Goal: Task Accomplishment & Management: Manage account settings

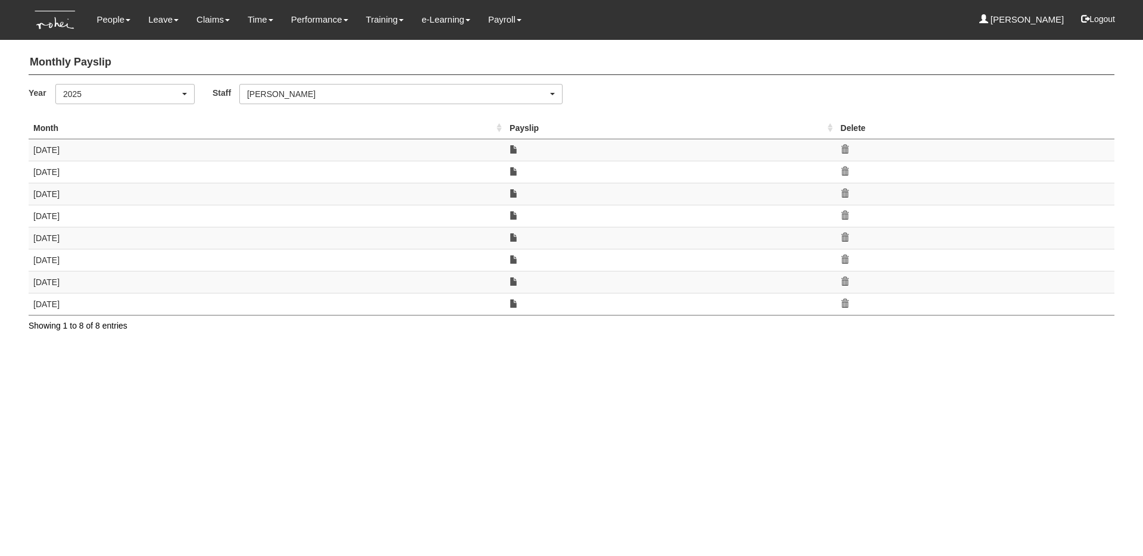
select select "5c9ef5a6-5da0-45d7-b594-a8a35f9e09df"
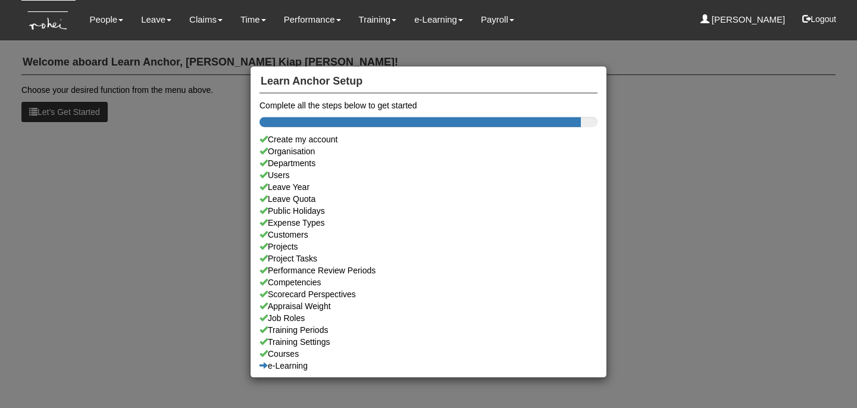
click at [92, 206] on div "Learn Anchor Setup Complete all the steps below to get started Create my accoun…" at bounding box center [428, 204] width 857 height 408
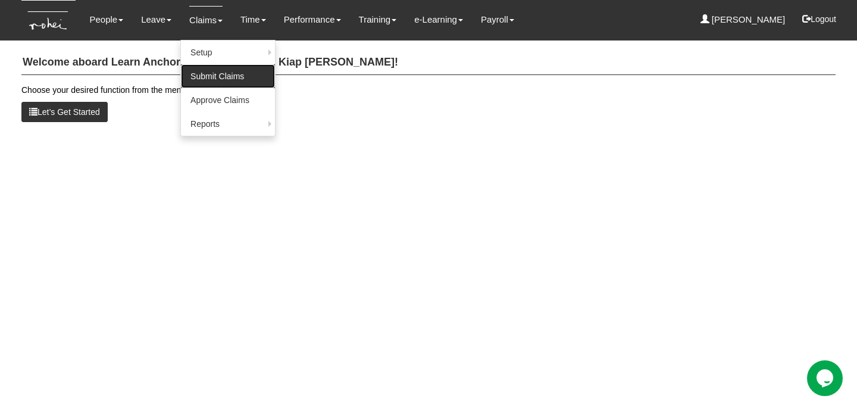
click at [212, 76] on link "Submit Claims" at bounding box center [228, 76] width 94 height 24
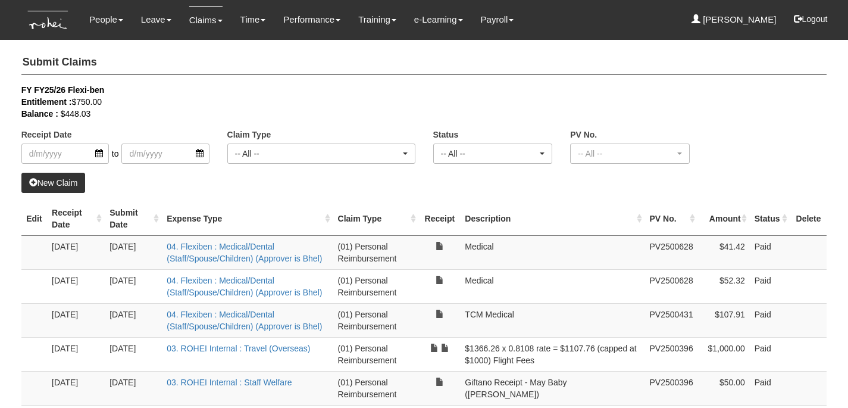
select select "50"
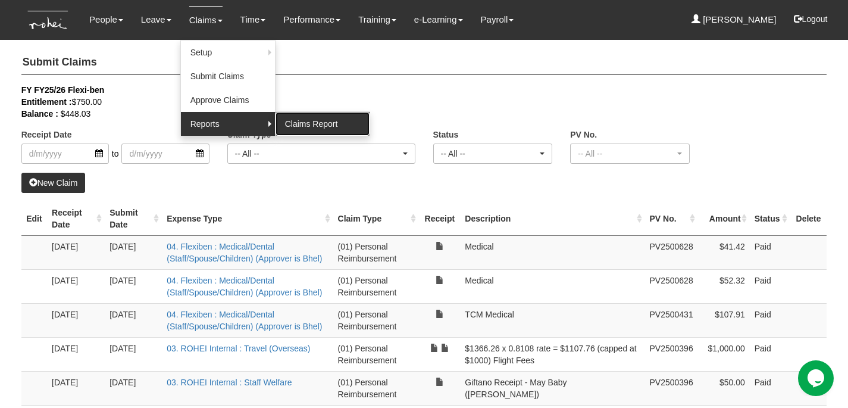
click at [306, 129] on link "Claims Report" at bounding box center [323, 124] width 94 height 24
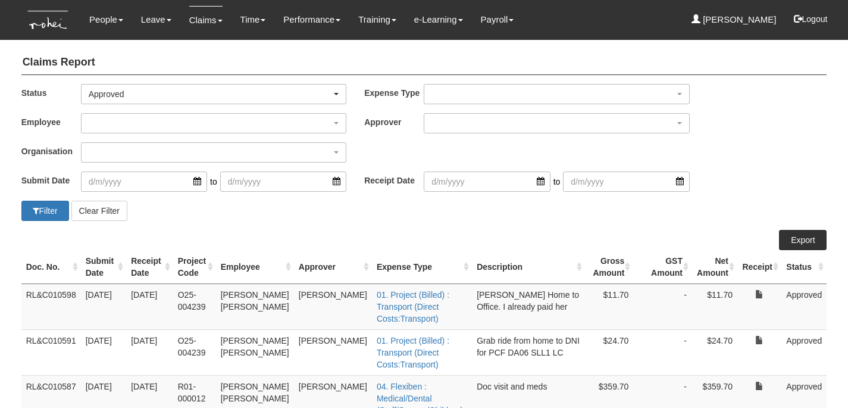
select select "50"
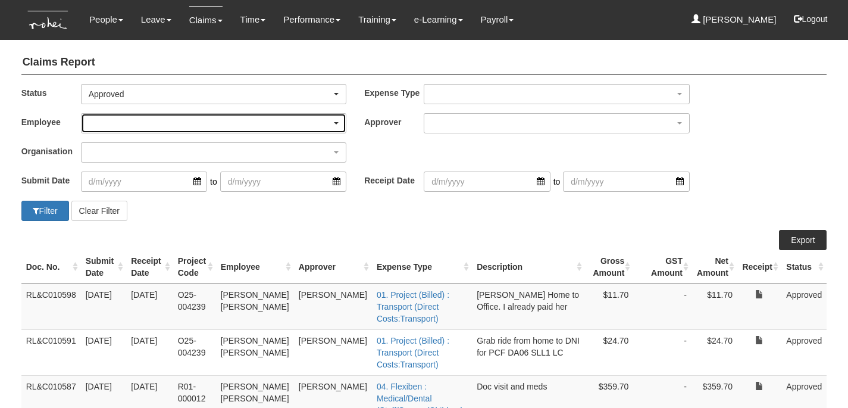
click at [227, 118] on div "button" at bounding box center [214, 123] width 265 height 19
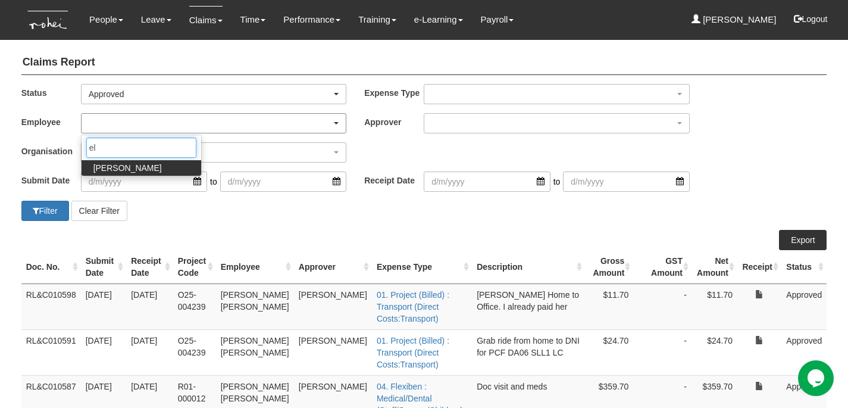
type input "e"
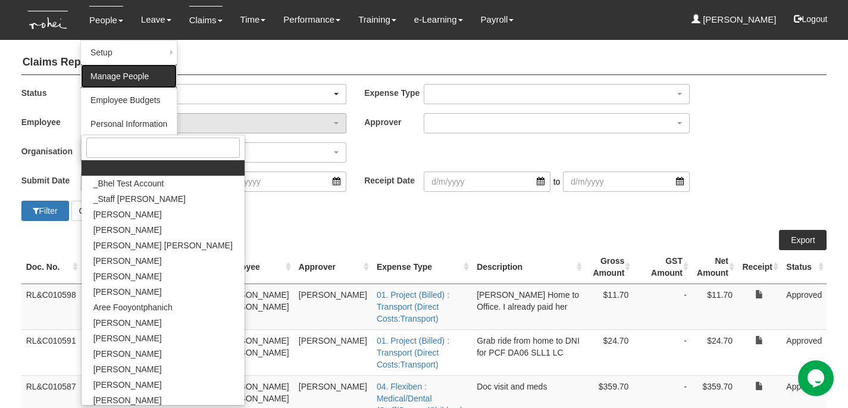
click at [115, 74] on link "Manage People" at bounding box center [129, 76] width 96 height 24
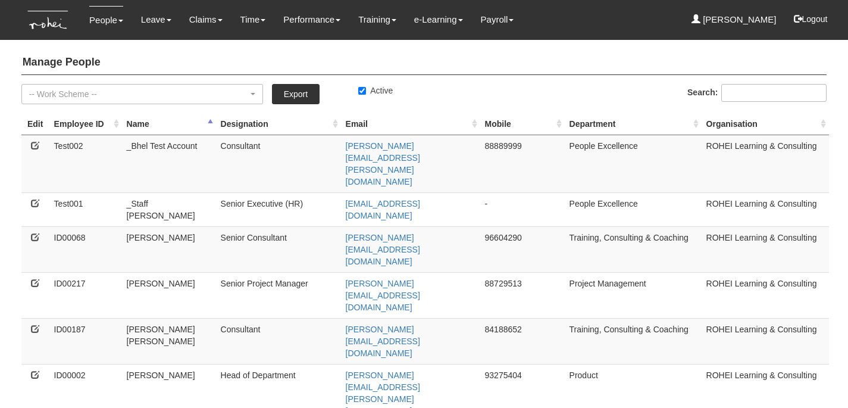
select select "50"
click at [51, 23] on img at bounding box center [48, 20] width 54 height 40
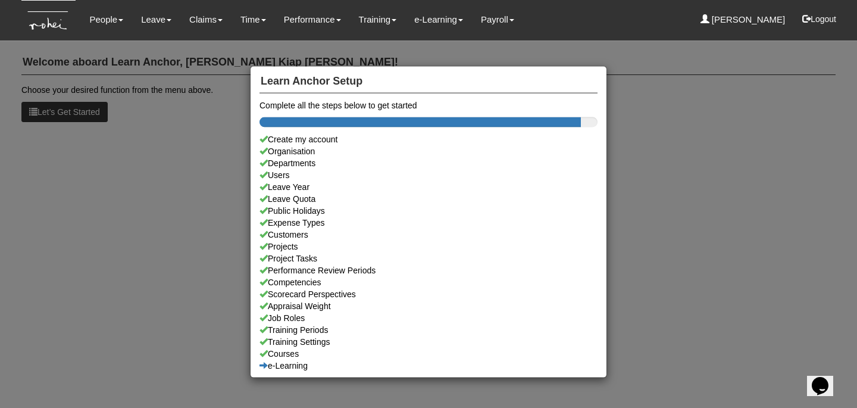
click at [120, 176] on div "Learn Anchor Setup Complete all the steps below to get started Create my accoun…" at bounding box center [428, 204] width 857 height 408
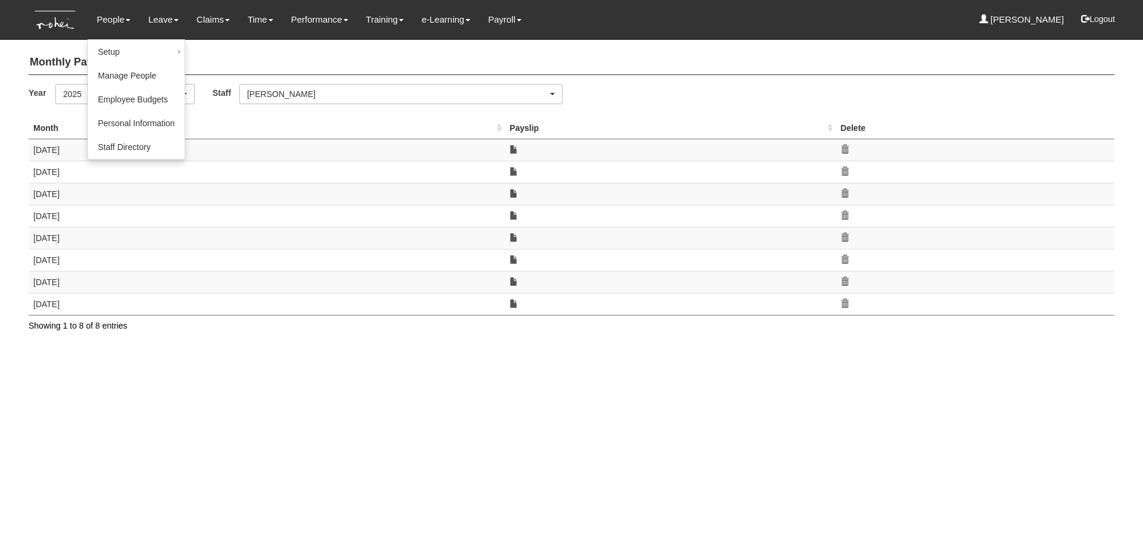
select select "5c9ef5a6-5da0-45d7-b594-a8a35f9e09df"
click at [111, 79] on link "Manage People" at bounding box center [136, 76] width 96 height 24
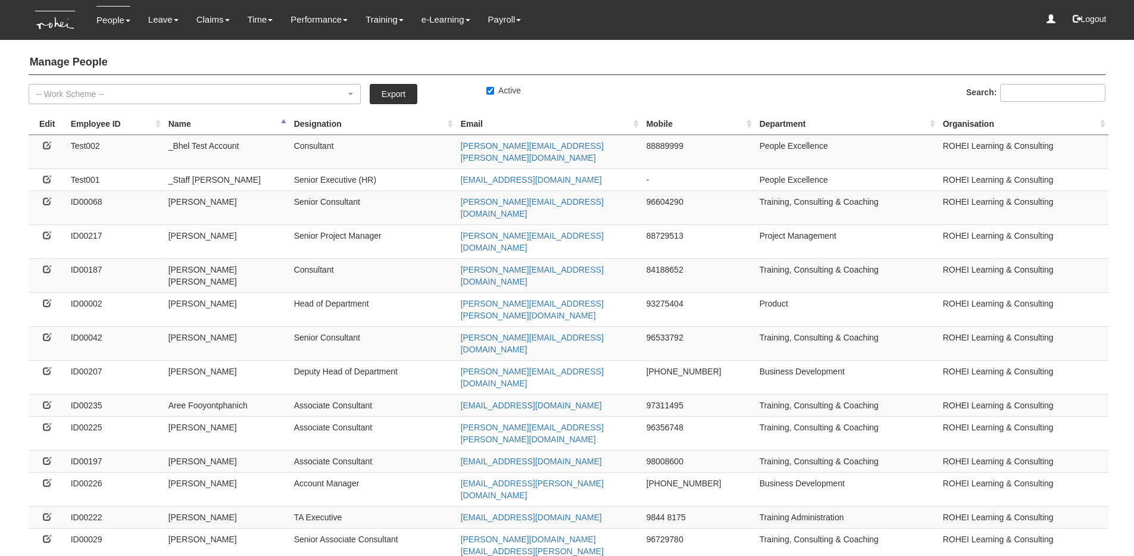
select select "50"
click at [43, 197] on icon at bounding box center [47, 201] width 8 height 8
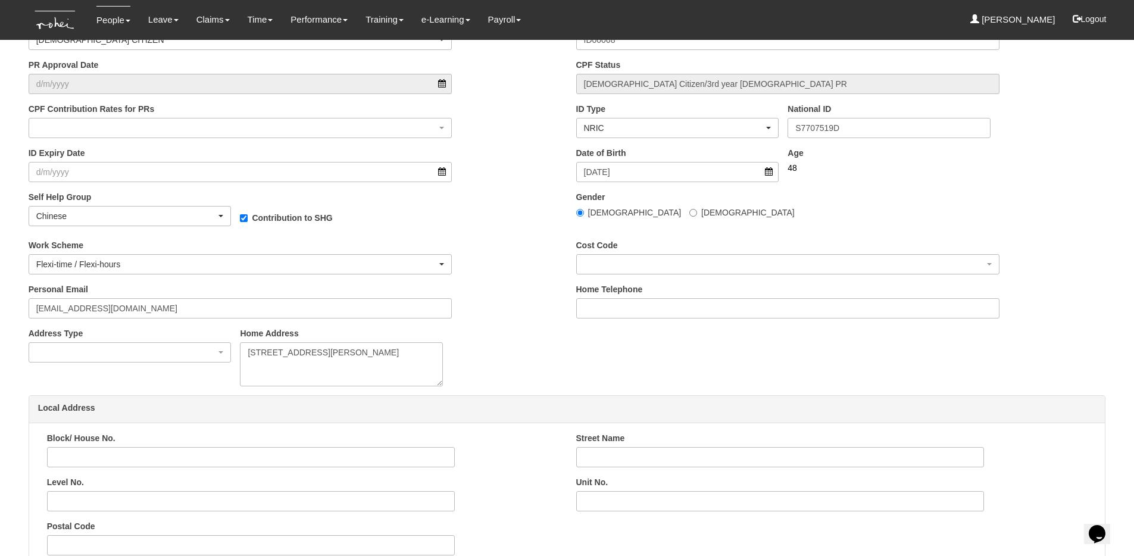
scroll to position [490, 0]
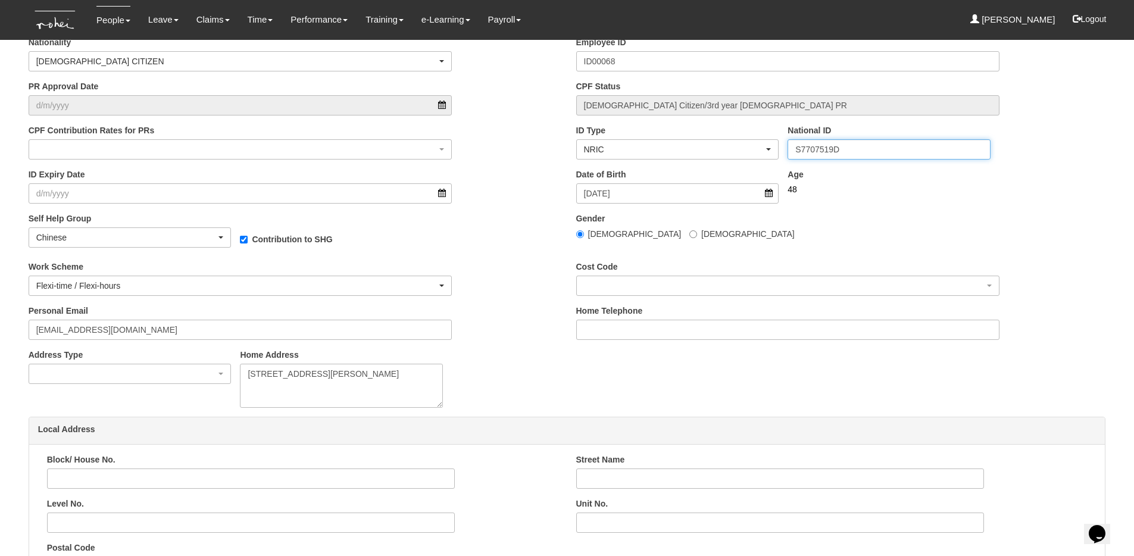
click at [809, 150] on input "S7707519D" at bounding box center [888, 149] width 203 height 20
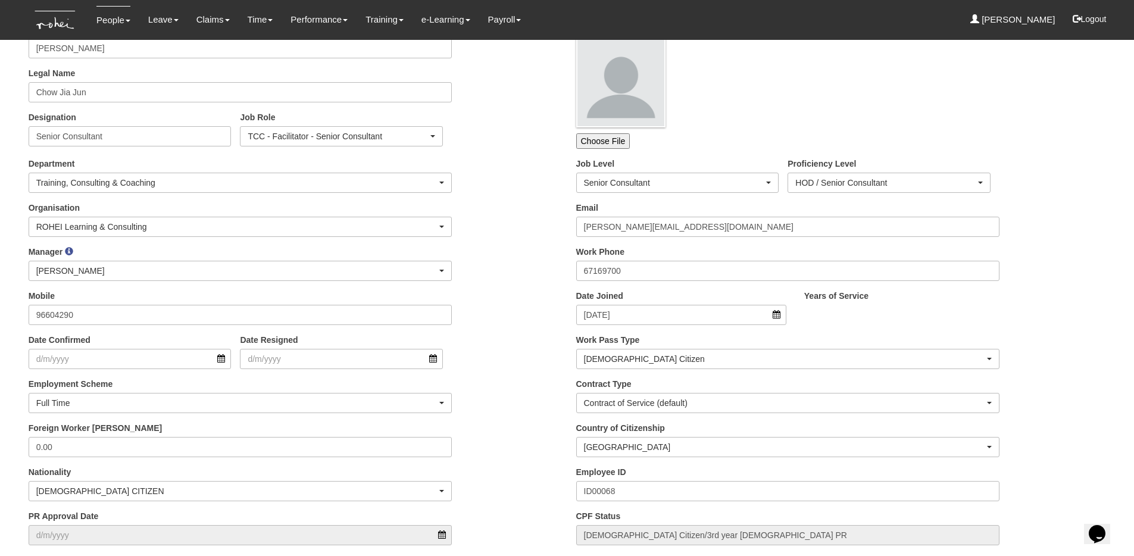
scroll to position [57, 0]
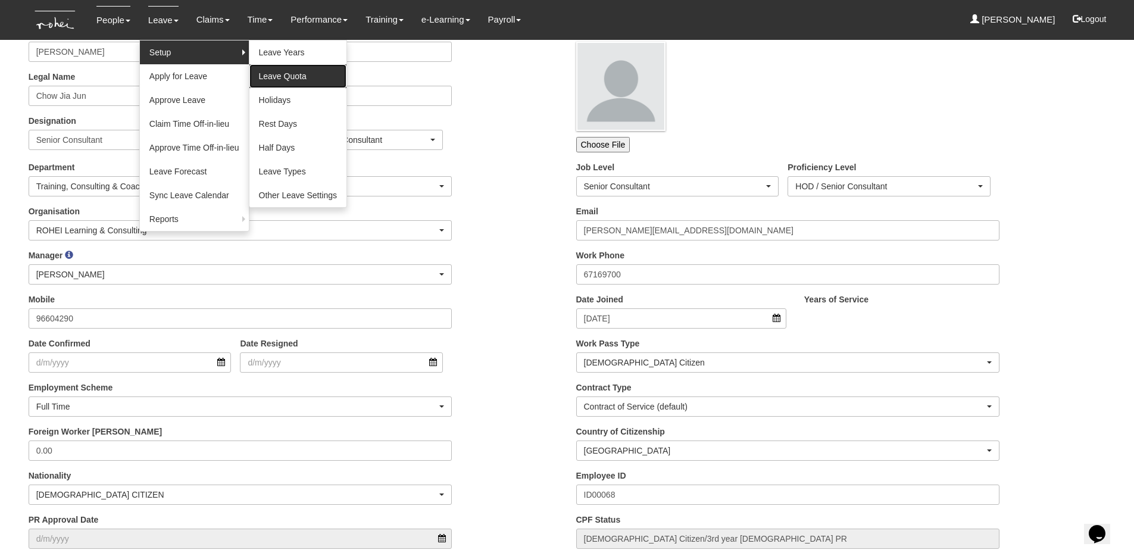
click at [284, 67] on link "Leave Quota" at bounding box center [298, 76] width 98 height 24
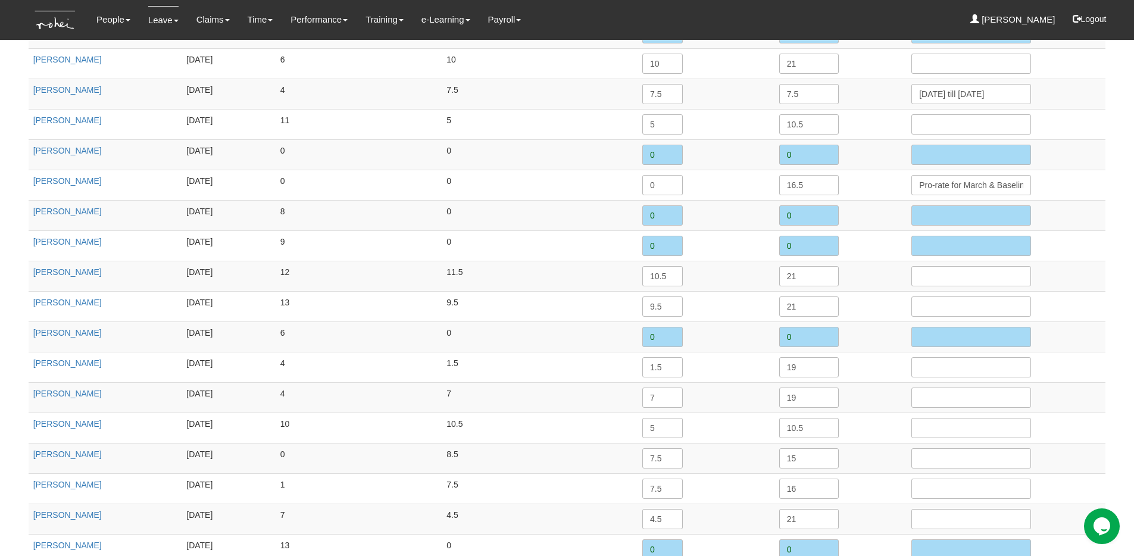
scroll to position [931, 0]
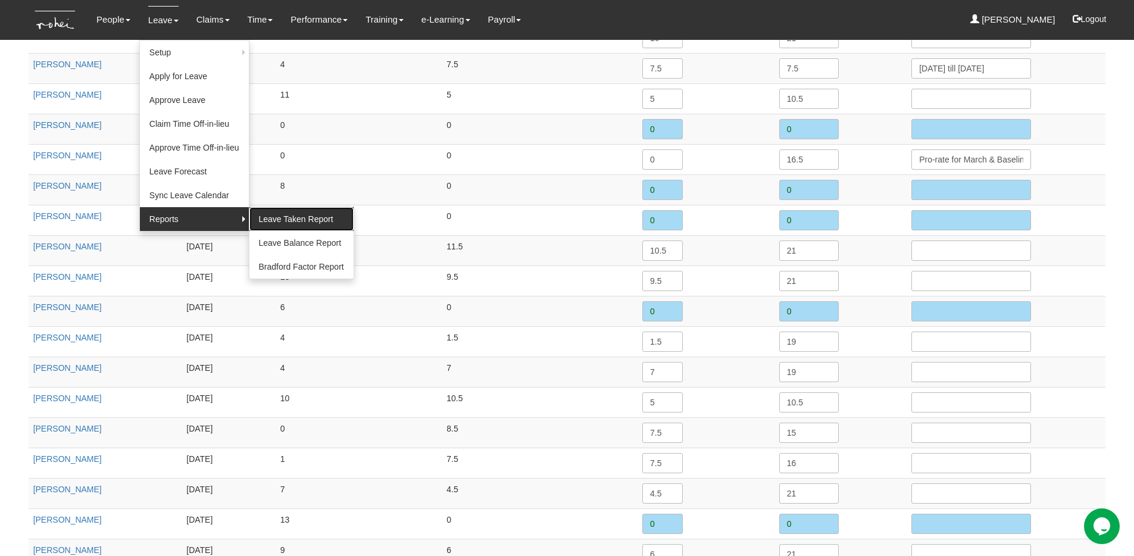
click at [276, 227] on link "Leave Taken Report" at bounding box center [301, 219] width 104 height 24
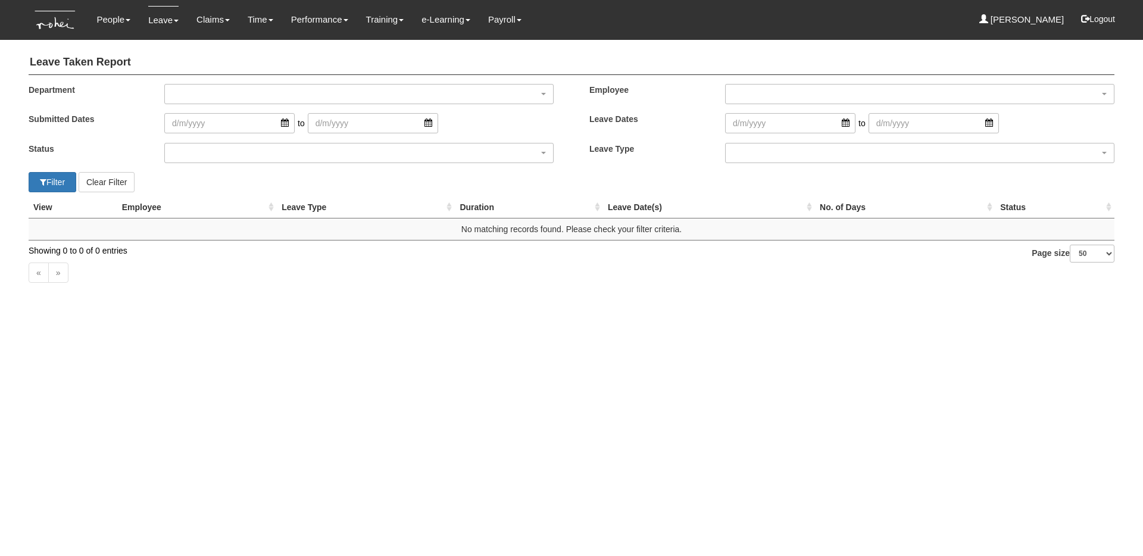
select select "50"
click at [780, 126] on input "search" at bounding box center [790, 123] width 130 height 20
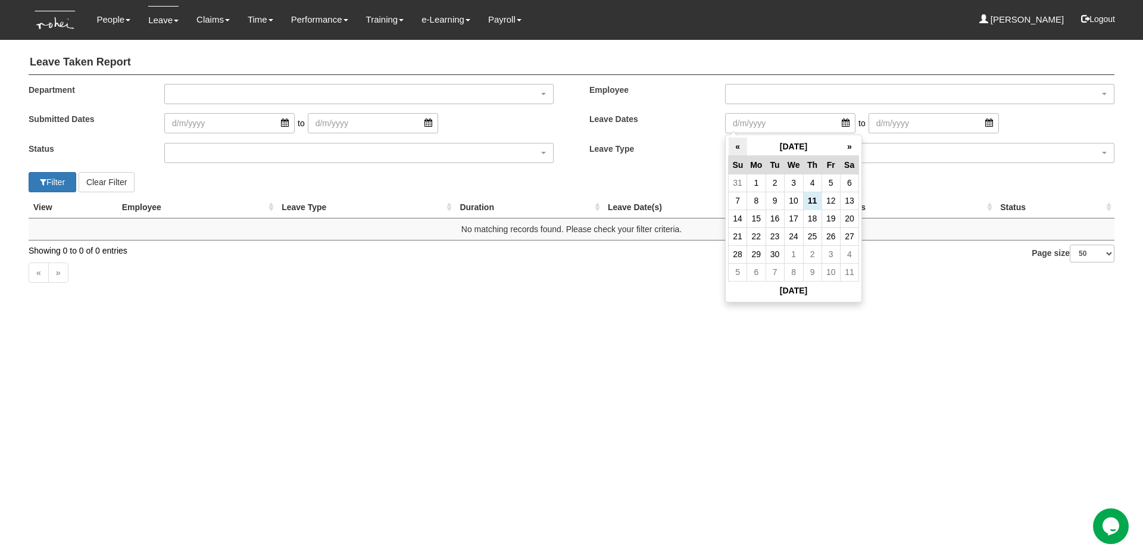
click at [741, 149] on th "«" at bounding box center [737, 146] width 18 height 18
click at [818, 180] on td "31" at bounding box center [812, 183] width 18 height 18
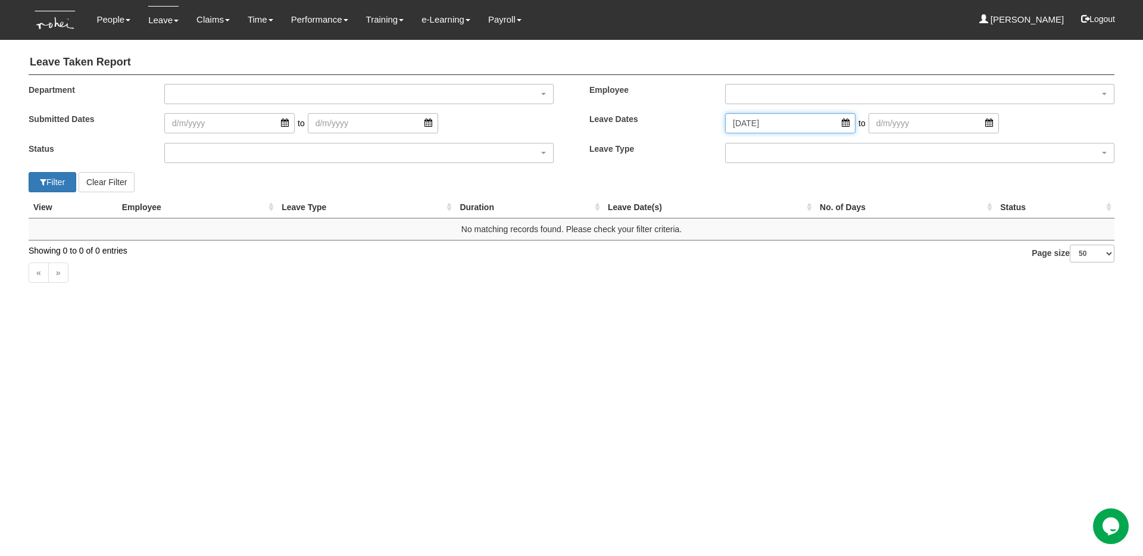
click at [750, 122] on input "[DATE]" at bounding box center [790, 123] width 130 height 20
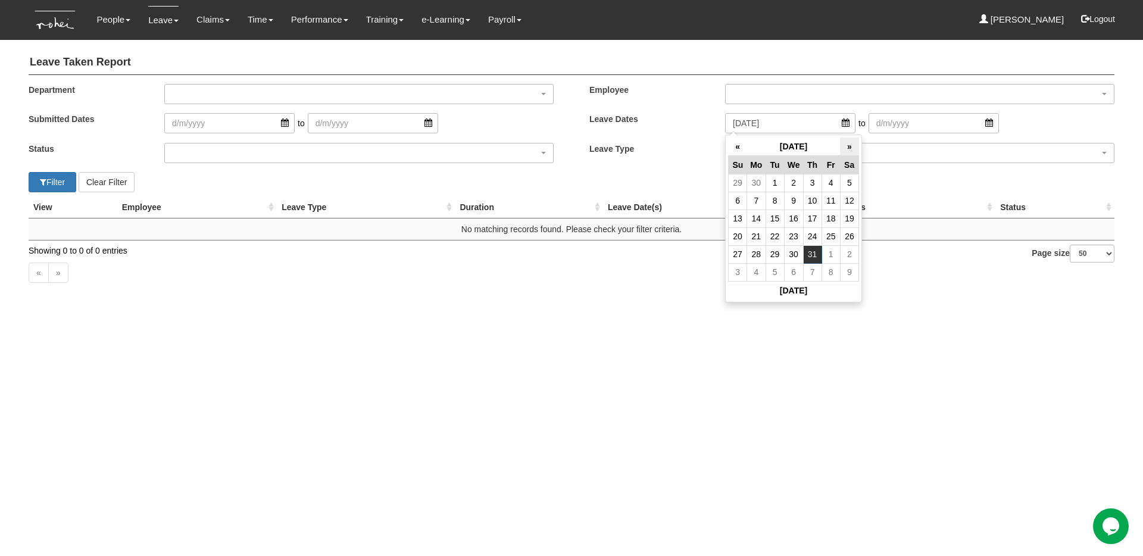
click at [847, 153] on th "»" at bounding box center [849, 146] width 18 height 18
click at [833, 183] on td "1" at bounding box center [830, 183] width 18 height 18
type input "[DATE]"
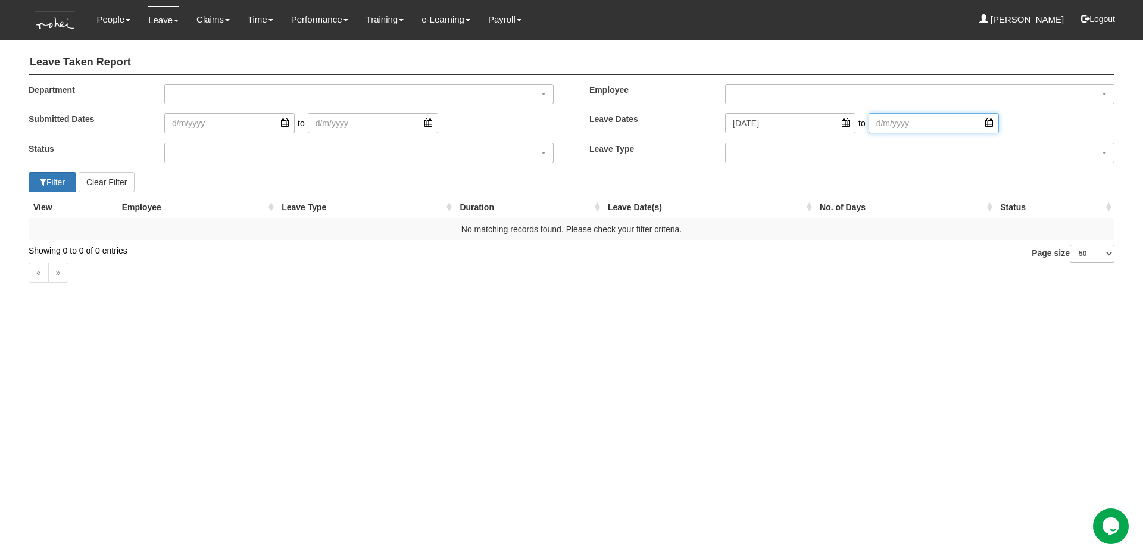
click at [906, 124] on input "search" at bounding box center [933, 123] width 130 height 20
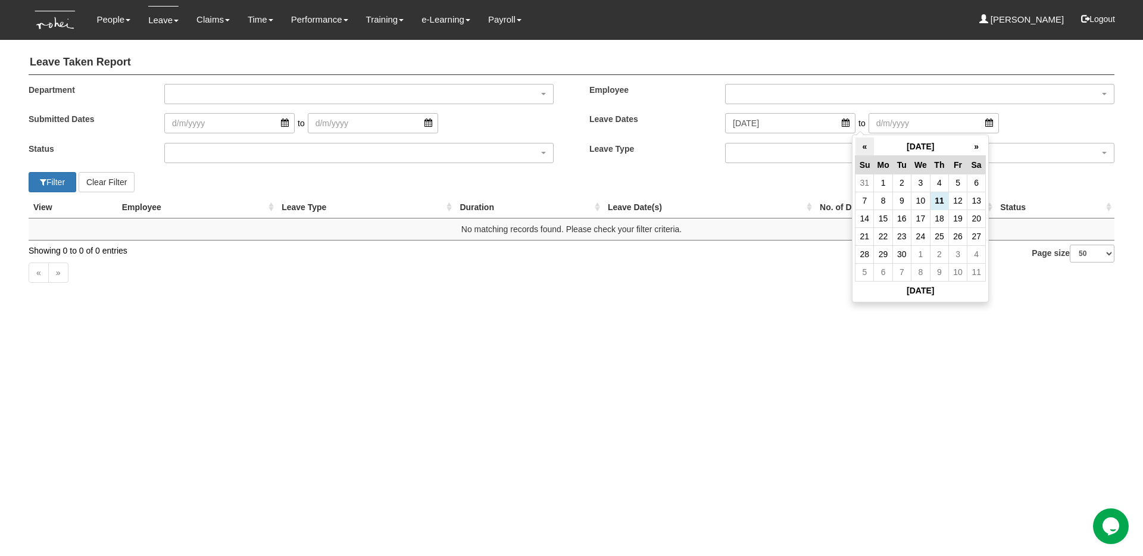
click at [861, 143] on th "«" at bounding box center [864, 146] width 18 height 18
click at [864, 276] on td "31" at bounding box center [864, 272] width 18 height 18
type input "[DATE]"
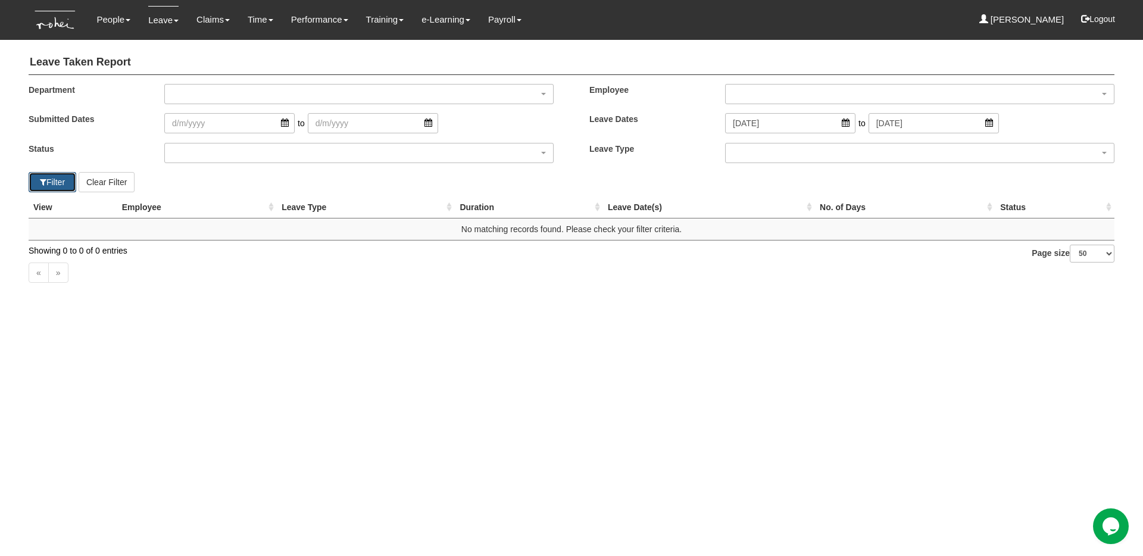
click at [60, 183] on button "Filter" at bounding box center [53, 182] width 48 height 20
select select "50"
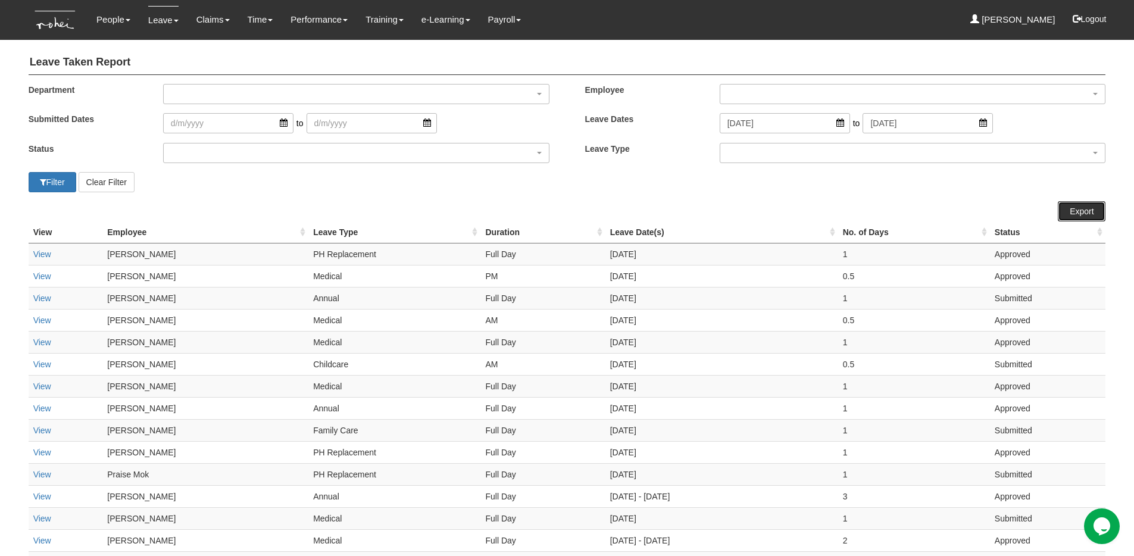
click at [1087, 210] on link "Export" at bounding box center [1082, 211] width 48 height 20
click at [370, 182] on div "Filter Clear Filter" at bounding box center [294, 182] width 548 height 20
